Goal: Find specific page/section: Find specific page/section

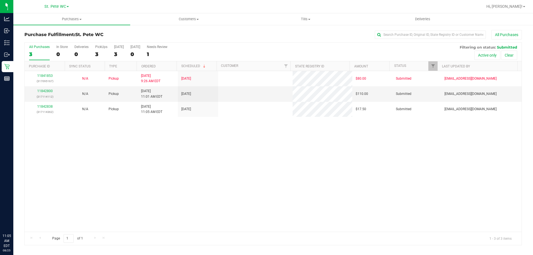
click at [142, 201] on div "11841853 (317095167) N/A Pickup [DATE] 9:26 AM EDT 8/25/2025 $80.00 Submitted […" at bounding box center [273, 151] width 497 height 161
click at [139, 183] on div "11841853 (317095167) N/A Pickup [DATE] 9:26 AM EDT 8/25/2025 $80.00 Submitted […" at bounding box center [273, 151] width 497 height 161
click at [157, 180] on div "11841853 (317095167) N/A Pickup [DATE] 9:26 AM EDT 8/25/2025 $80.00 Submitted […" at bounding box center [273, 151] width 497 height 161
click at [51, 92] on link "11842800" at bounding box center [45, 91] width 16 height 4
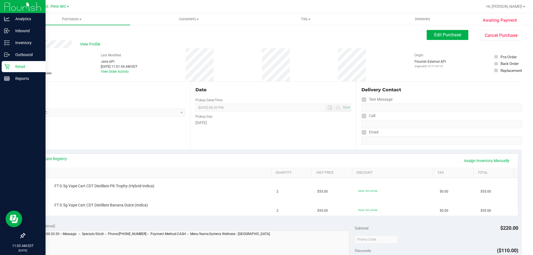
click at [10, 67] on p "Retail" at bounding box center [26, 66] width 33 height 7
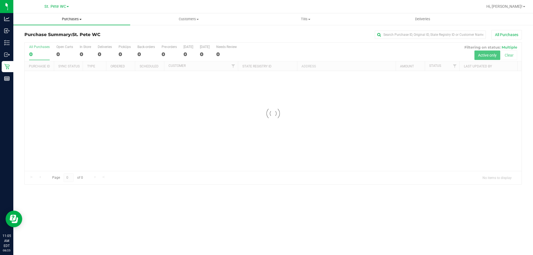
click at [85, 17] on span "Purchases" at bounding box center [71, 19] width 117 height 5
click at [72, 43] on li "Fulfillment" at bounding box center [71, 40] width 117 height 7
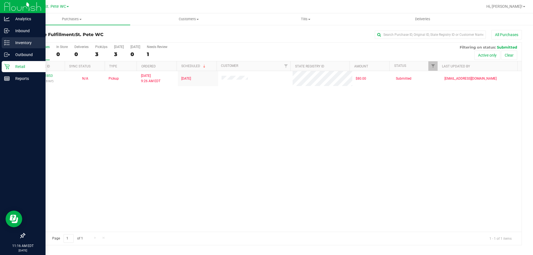
click at [4, 44] on icon at bounding box center [7, 43] width 6 height 6
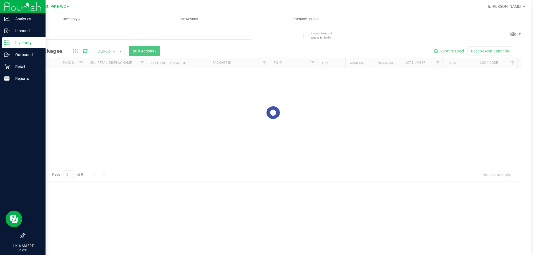
click at [63, 34] on input "text" at bounding box center [137, 35] width 227 height 8
paste input "W-APR25FIC02-0514"
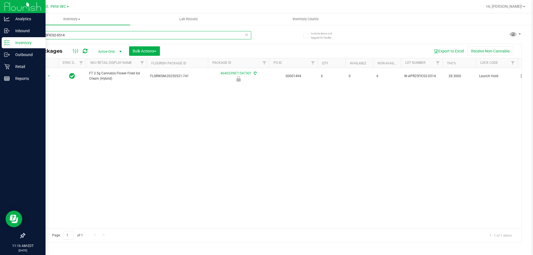
click at [55, 33] on input "W-APR25FIC02-0514" at bounding box center [137, 35] width 227 height 8
click at [55, 35] on input "W-APR25FIC02-0514" at bounding box center [137, 35] width 227 height 8
click at [55, 36] on input "W-APR25FIC02-0514" at bounding box center [137, 35] width 227 height 8
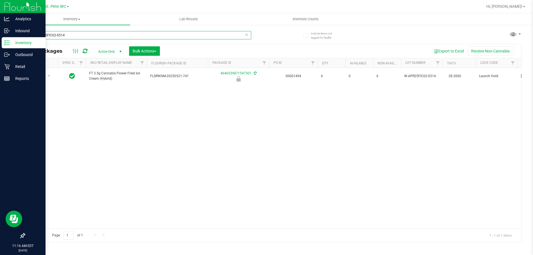
click at [55, 36] on input "W-APR25FIC02-0514" at bounding box center [137, 35] width 227 height 8
click at [55, 37] on input "W-APR25FIC02-0514" at bounding box center [137, 35] width 227 height 8
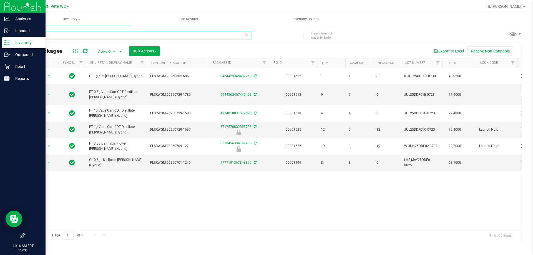
click at [62, 35] on input "ddf" at bounding box center [137, 35] width 227 height 8
click at [62, 36] on input "ddf" at bounding box center [137, 35] width 227 height 8
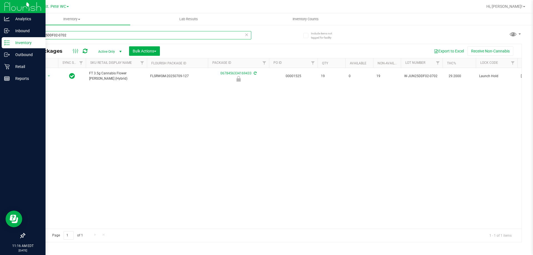
click at [49, 34] on input "W-JUN25DDF02-0702" at bounding box center [137, 35] width 227 height 8
click at [50, 34] on input "W-JUN25DDF02-0702" at bounding box center [137, 35] width 227 height 8
paste input "W-JUN25PBS02-0616"
click at [50, 34] on input "W-W-JUN25PBS02-0616-0702" at bounding box center [137, 35] width 227 height 8
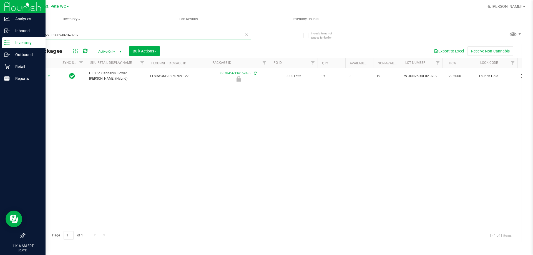
click at [50, 34] on input "W-W-JUN25PBS02-0616-0702" at bounding box center [137, 35] width 227 height 8
click at [51, 32] on input "W-W-JUN25PBS02-0616-0702" at bounding box center [137, 35] width 227 height 8
paste input "W-JUN25PBS02-0616"
click at [56, 33] on input "W-W-JUN25W-JUN25PBS02-0616PBS02-0616-0702" at bounding box center [137, 35] width 227 height 8
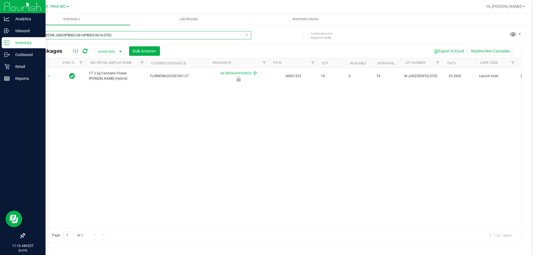
click at [56, 33] on input "W-W-JUN25W-JUN25PBS02-0616PBS02-0616-0702" at bounding box center [137, 35] width 227 height 8
paste input "JUN25PBS02-0616"
click at [98, 40] on div "W-JUN25PBS02-0616" at bounding box center [137, 37] width 227 height 13
click at [98, 39] on input "W-JUN25PBS02-0616" at bounding box center [137, 35] width 227 height 8
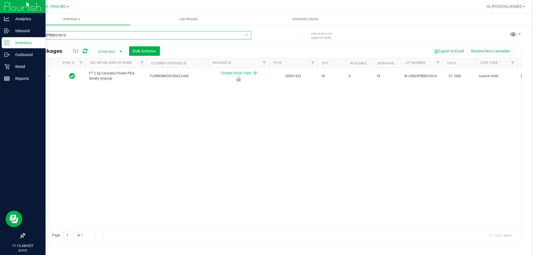
click at [98, 39] on input "W-JUN25PBS02-0616" at bounding box center [137, 35] width 227 height 8
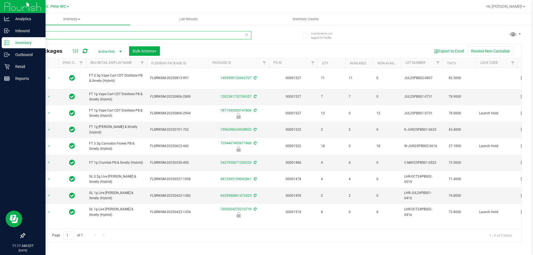
type input "pbs"
